Goal: Book appointment/travel/reservation

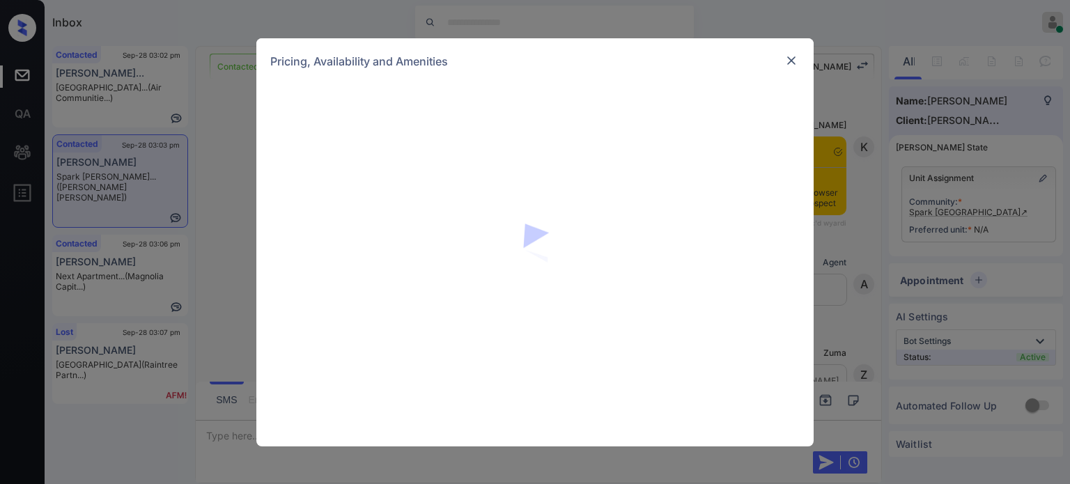
scroll to position [1099, 0]
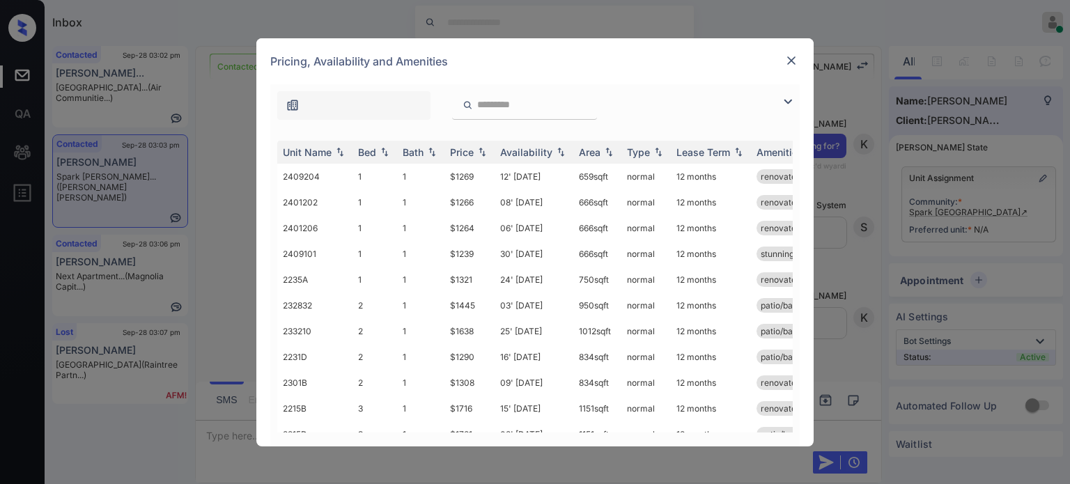
click at [788, 104] on img at bounding box center [788, 101] width 17 height 17
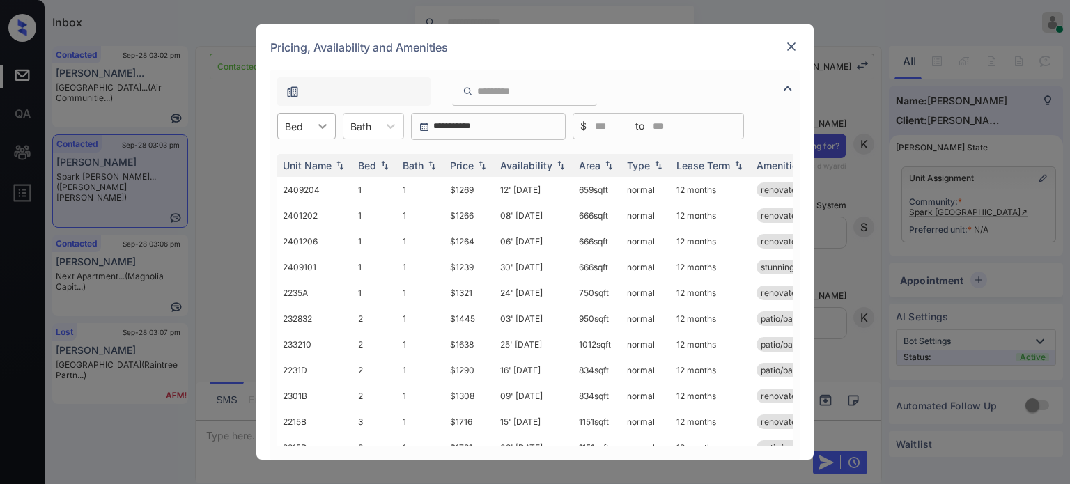
click at [315, 135] on div at bounding box center [322, 126] width 25 height 25
click at [307, 183] on div "2" at bounding box center [306, 185] width 59 height 25
click at [455, 164] on div "Price" at bounding box center [462, 166] width 24 height 12
click at [521, 189] on td "16' [DATE]" at bounding box center [534, 190] width 79 height 26
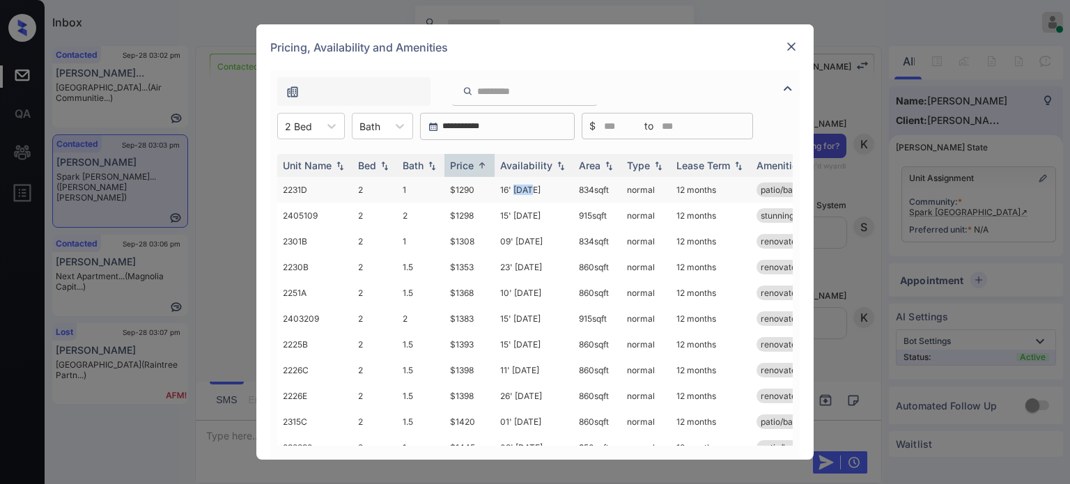
click at [521, 189] on td "16' [DATE]" at bounding box center [534, 190] width 79 height 26
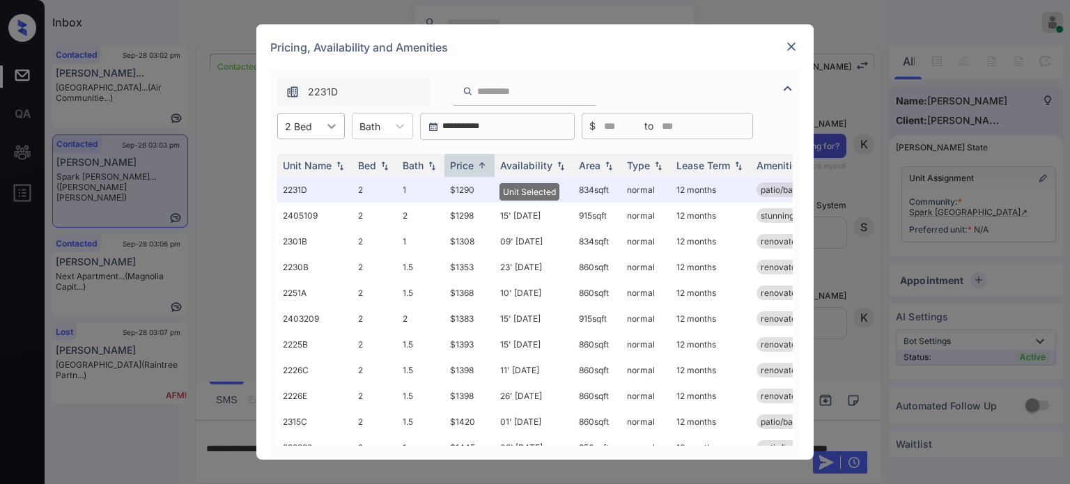
click at [320, 127] on div at bounding box center [331, 126] width 25 height 25
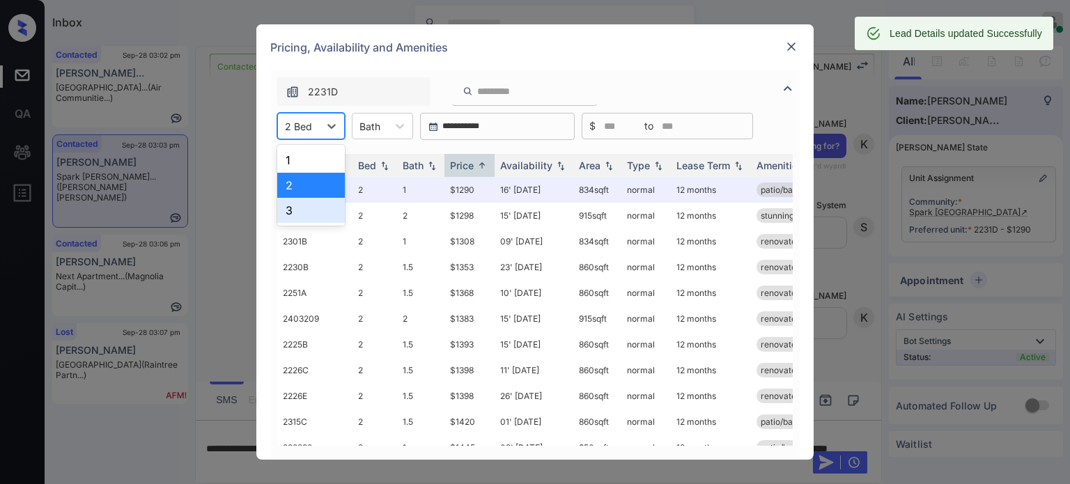
click at [307, 202] on div "3" at bounding box center [311, 210] width 68 height 25
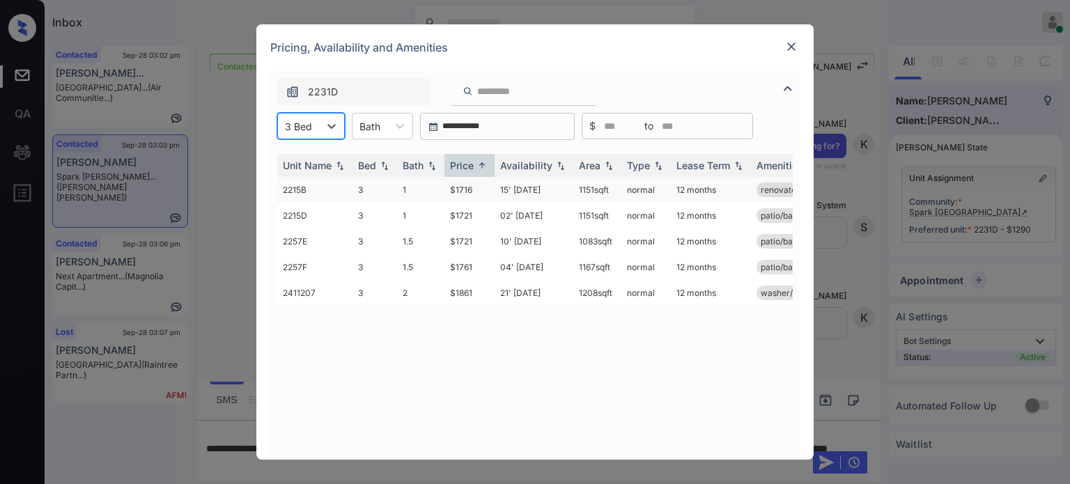
click at [536, 197] on td "15' [DATE]" at bounding box center [534, 190] width 79 height 26
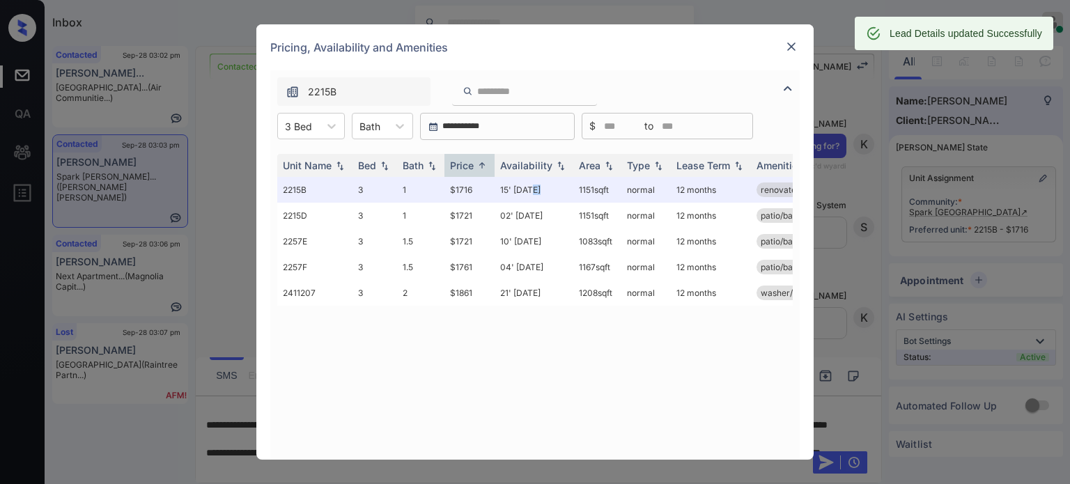
click at [791, 52] on img at bounding box center [791, 47] width 14 height 14
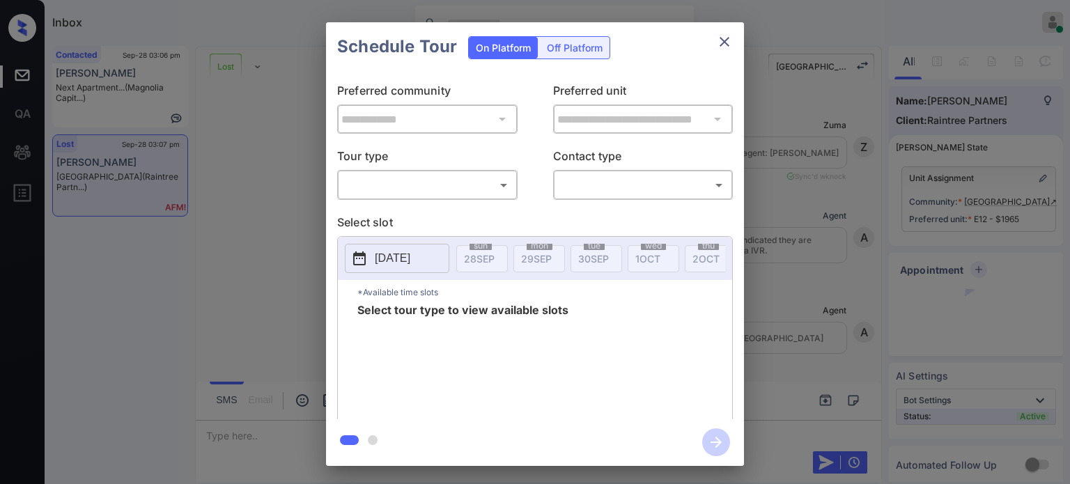
scroll to position [6825, 0]
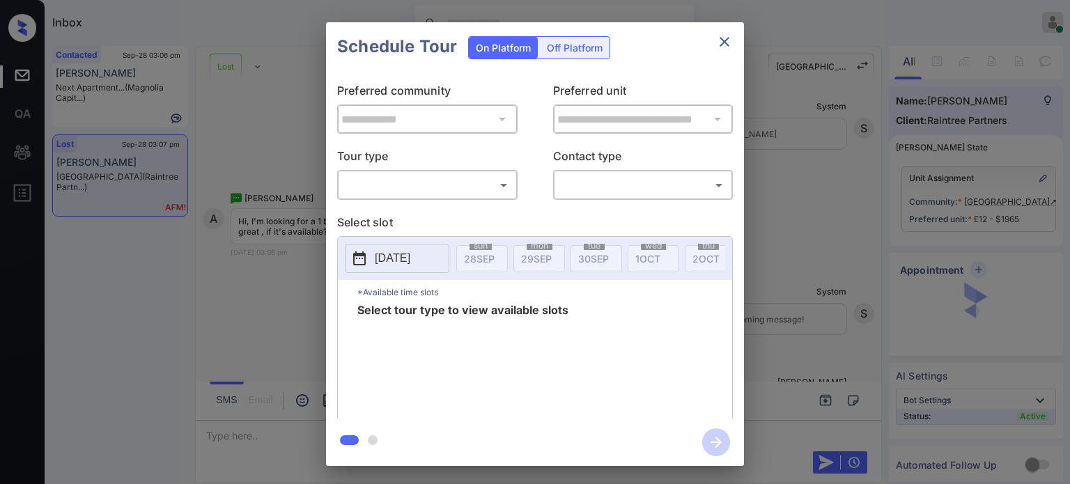
click at [493, 172] on div "​ ​" at bounding box center [427, 185] width 180 height 30
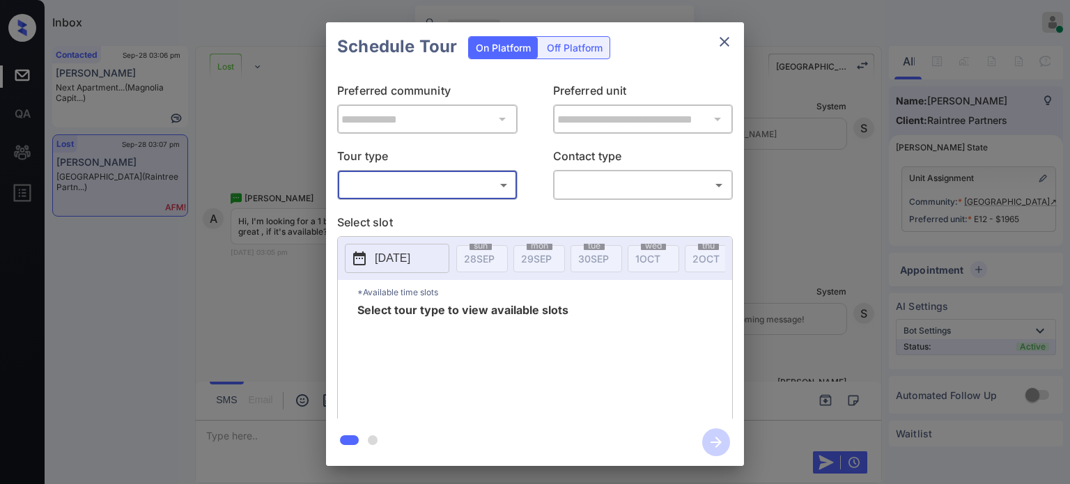
click at [467, 185] on body "Inbox Juan Carlos Manantan Online Set yourself offline Set yourself on break Pr…" at bounding box center [535, 242] width 1070 height 484
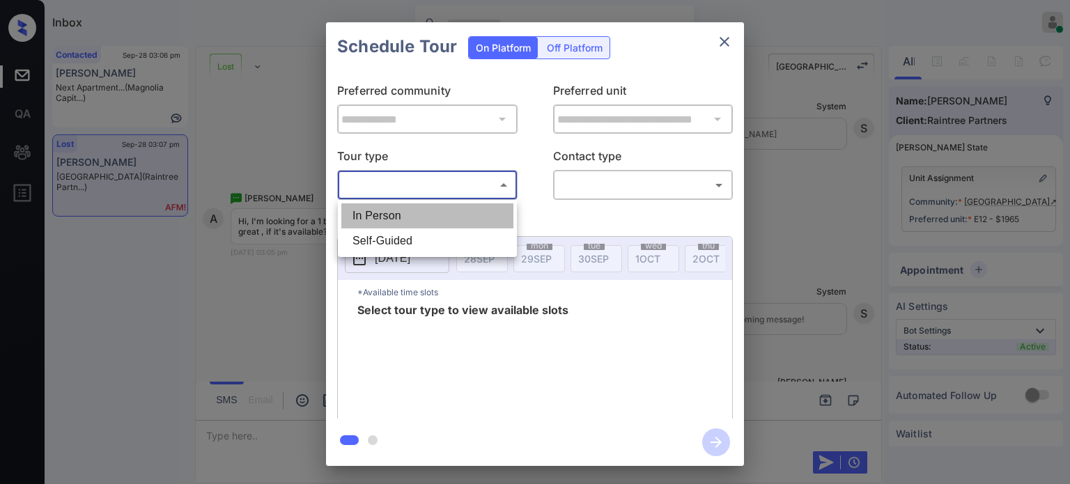
click at [412, 227] on li "In Person" at bounding box center [427, 215] width 172 height 25
type input "********"
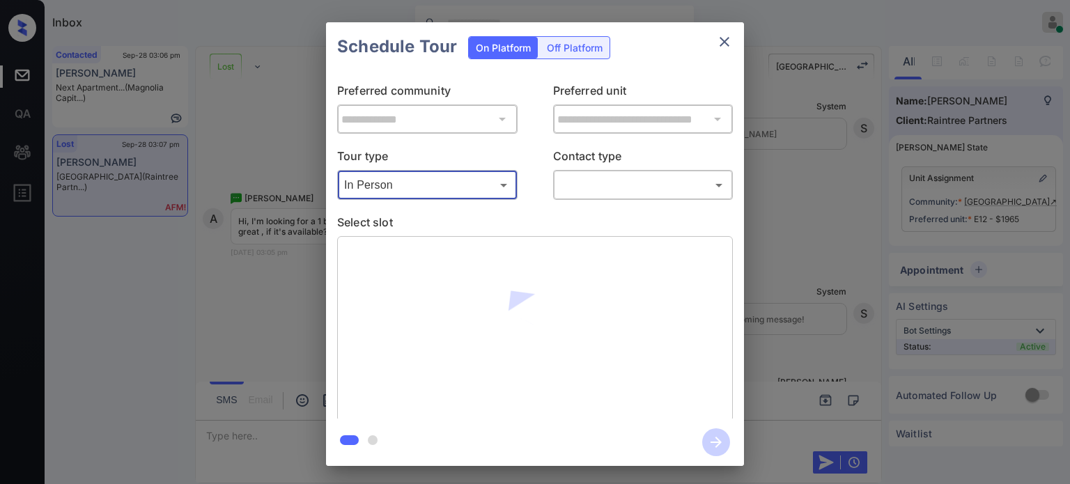
click at [622, 173] on body "Inbox Juan Carlos Manantan Online Set yourself offline Set yourself on break Pr…" at bounding box center [535, 242] width 1070 height 484
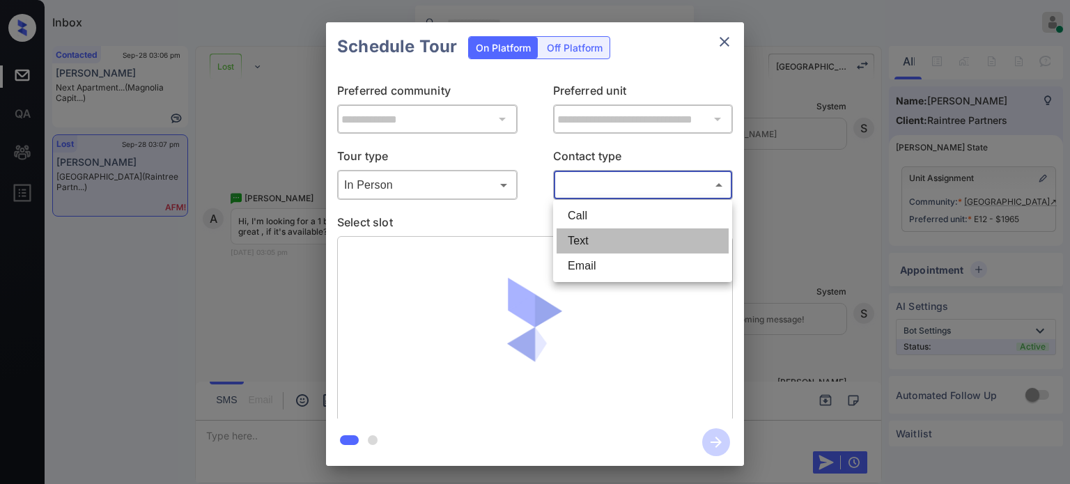
click at [594, 231] on li "Text" at bounding box center [643, 241] width 172 height 25
type input "****"
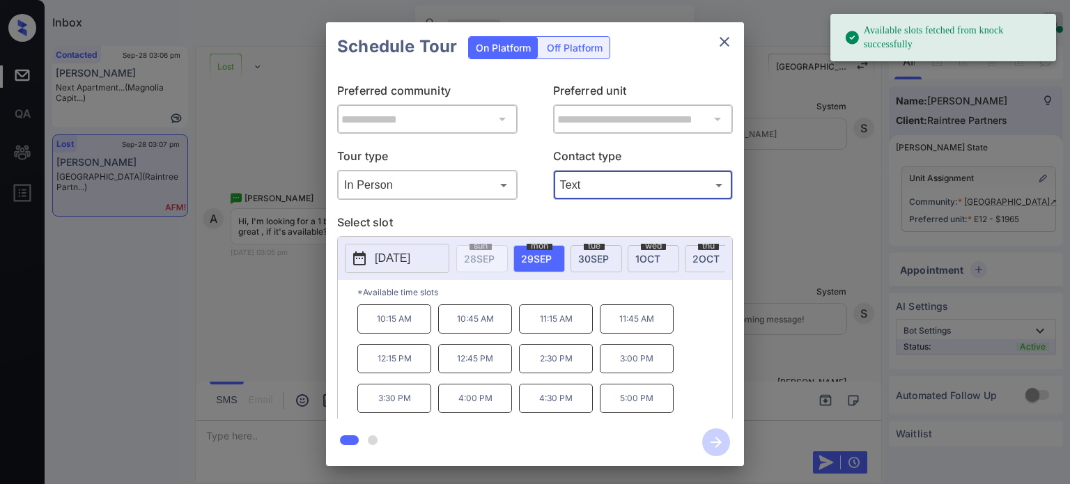
click at [469, 401] on p "4:00 PM" at bounding box center [475, 398] width 74 height 29
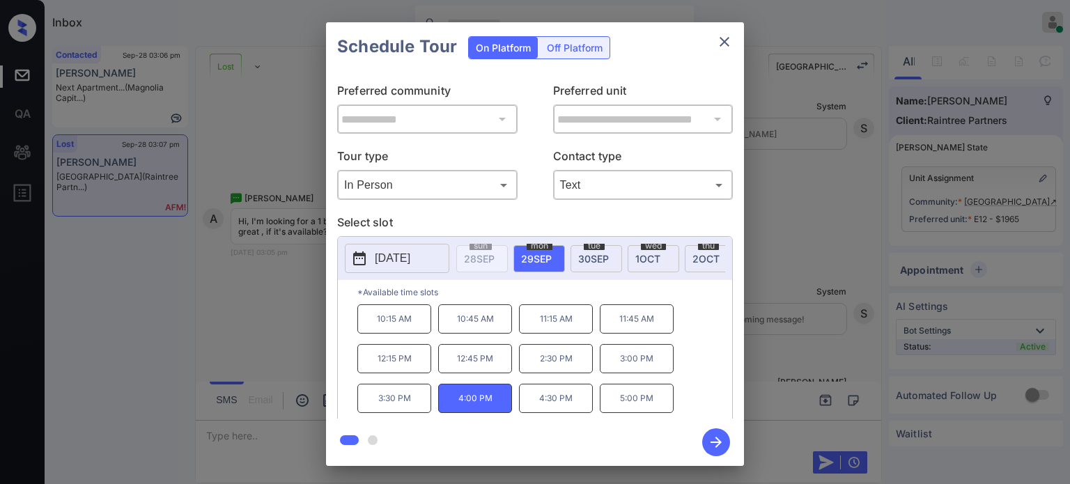
drag, startPoint x: 715, startPoint y: 433, endPoint x: 816, endPoint y: 357, distance: 126.4
click at [816, 357] on div "**********" at bounding box center [535, 244] width 1070 height 488
click at [713, 442] on icon "button" at bounding box center [716, 442] width 11 height 11
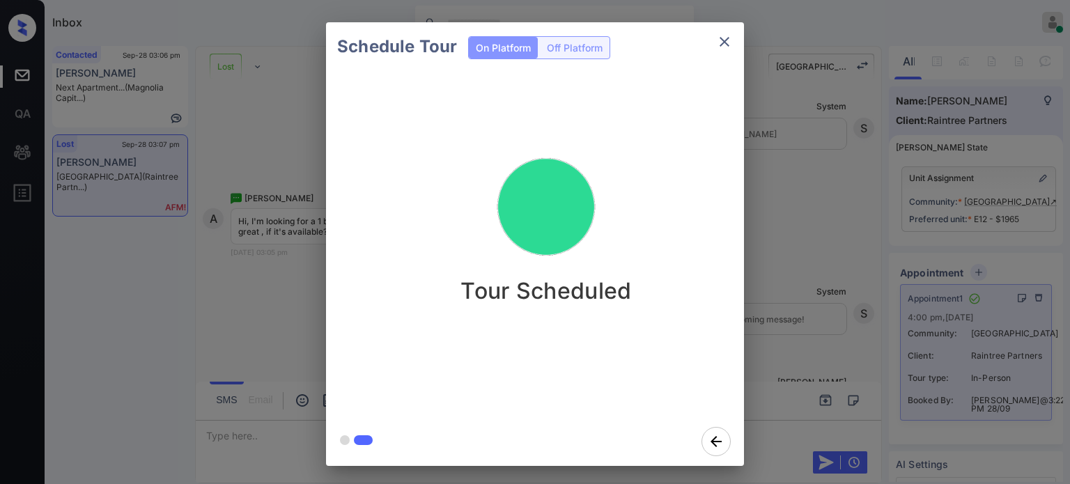
click at [727, 41] on icon "close" at bounding box center [724, 41] width 17 height 17
